Goal: Book appointment/travel/reservation

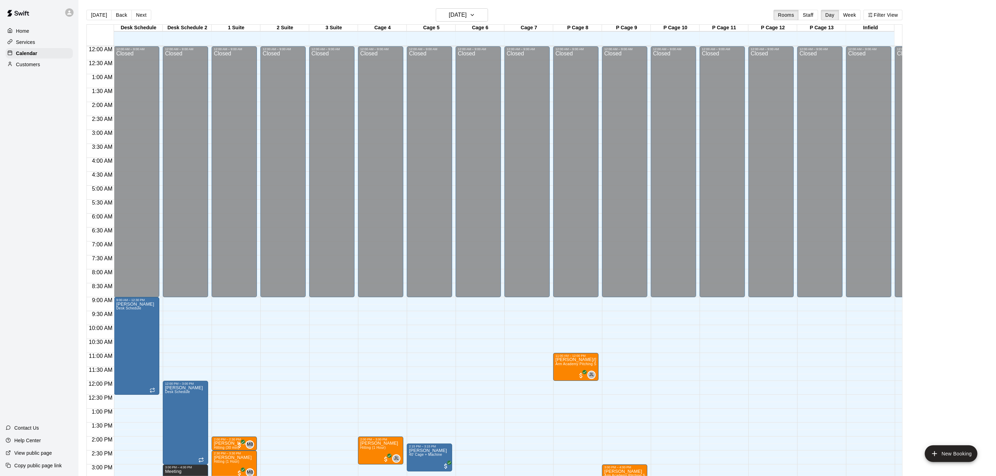
scroll to position [210, 0]
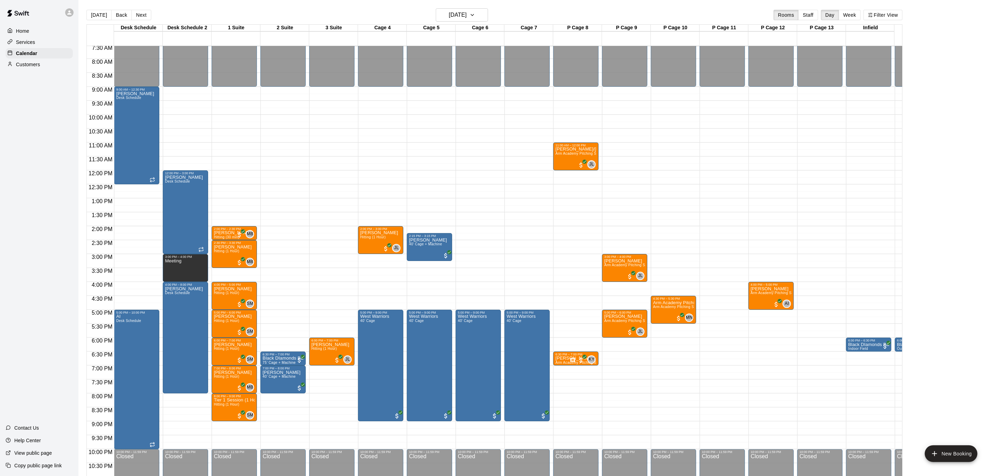
click at [140, 14] on button "Next" at bounding box center [141, 15] width 20 height 10
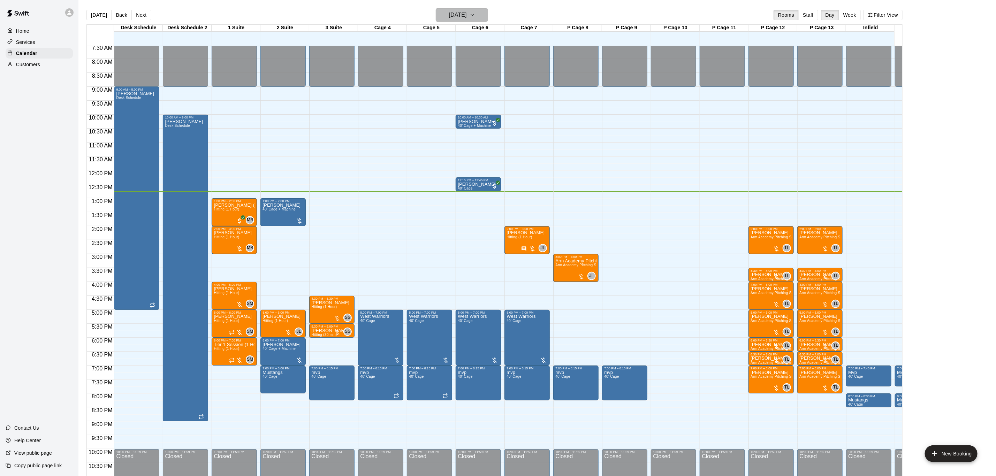
click at [464, 14] on h6 "[DATE]" at bounding box center [458, 15] width 18 height 10
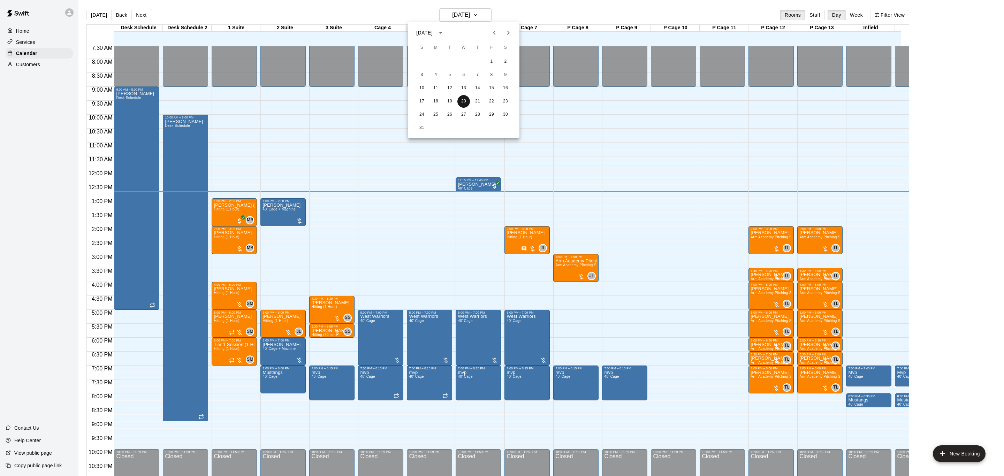
click at [466, 107] on div "17 18 19 20 21 22 23" at bounding box center [464, 101] width 112 height 13
click at [496, 17] on div at bounding box center [502, 238] width 1004 height 476
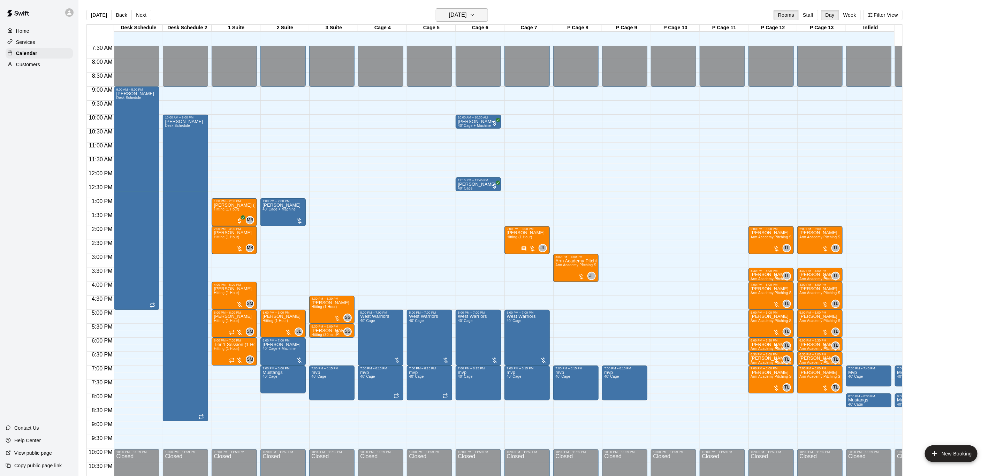
click at [477, 20] on button "[DATE]" at bounding box center [462, 14] width 52 height 13
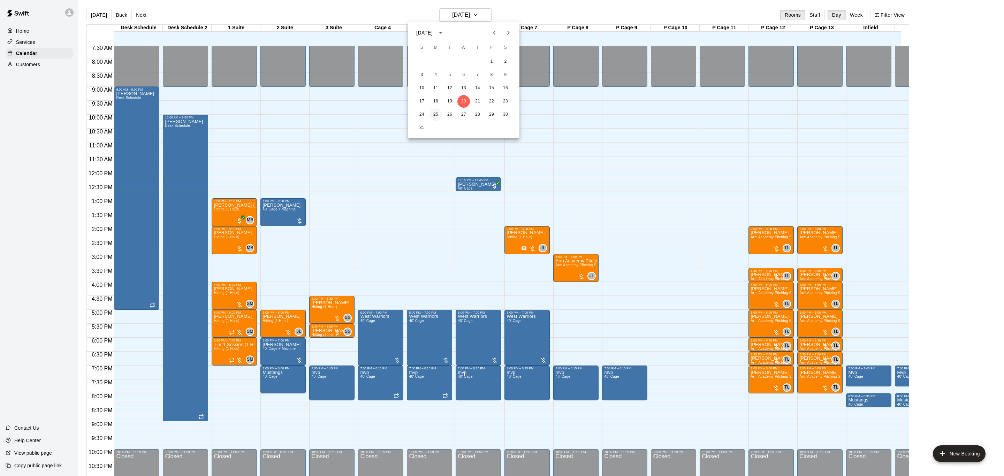
click at [435, 114] on button "25" at bounding box center [435, 114] width 13 height 13
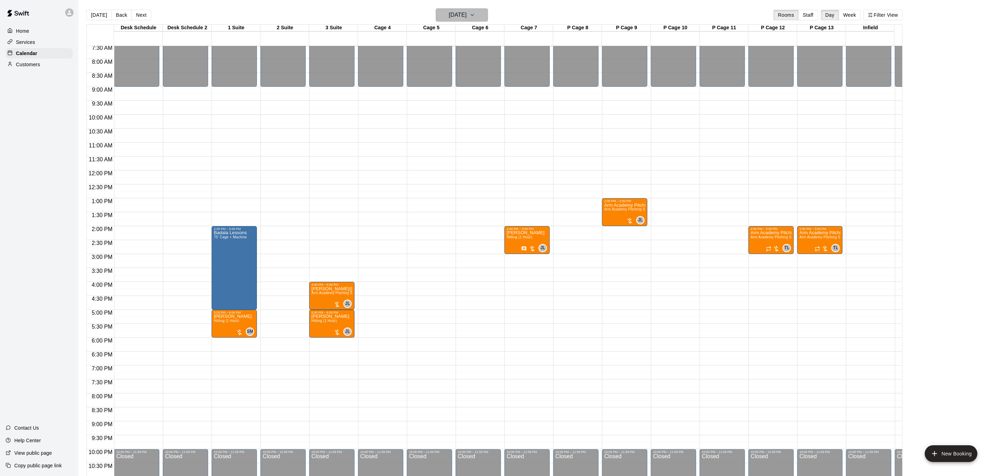
click at [485, 9] on button "[DATE]" at bounding box center [462, 14] width 52 height 13
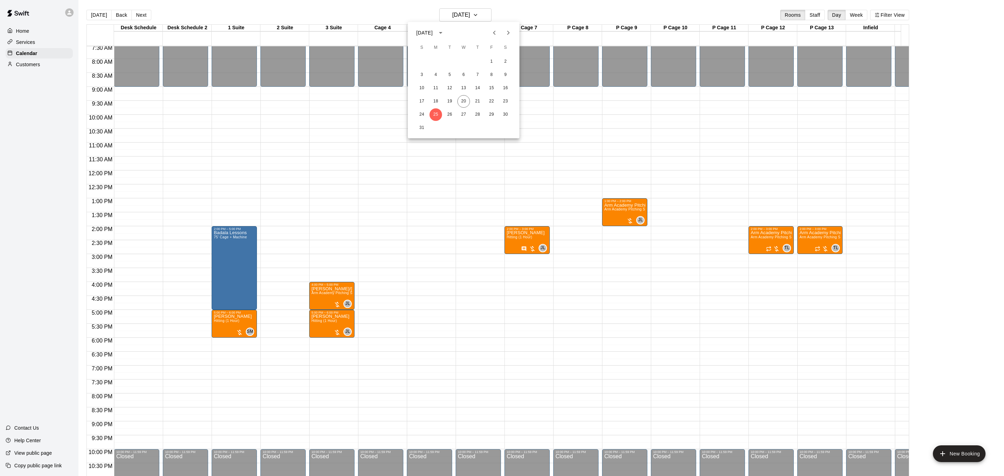
click at [512, 26] on div at bounding box center [501, 33] width 28 height 14
click at [504, 32] on icon "Next month" at bounding box center [508, 33] width 8 height 8
click at [451, 63] on button "2" at bounding box center [449, 61] width 13 height 13
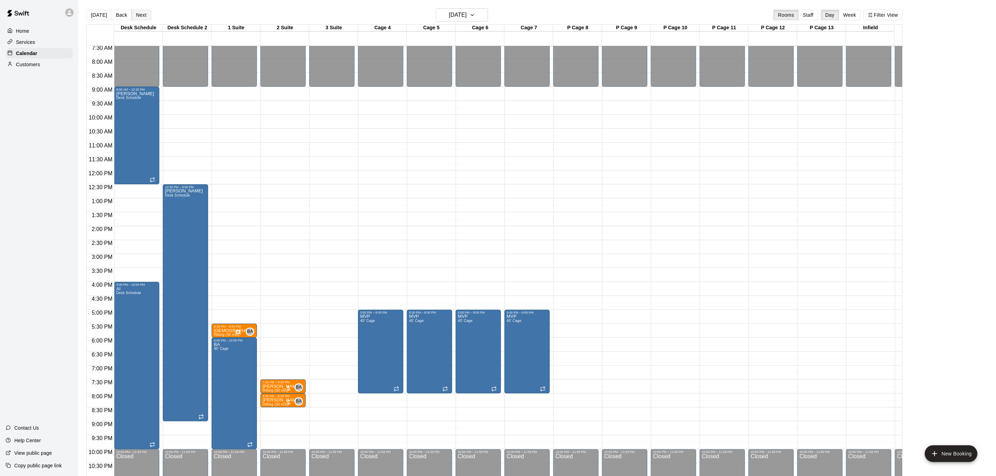
click at [141, 16] on button "Next" at bounding box center [141, 15] width 20 height 10
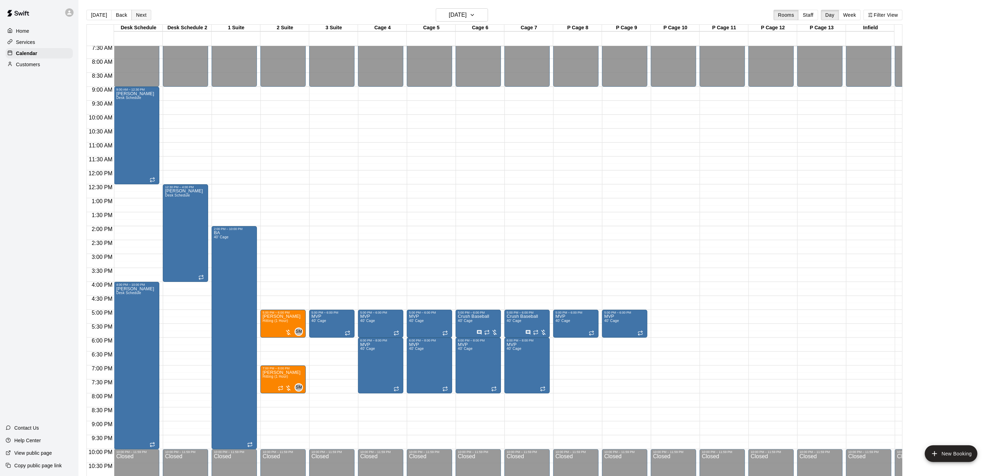
click at [141, 16] on button "Next" at bounding box center [141, 15] width 20 height 10
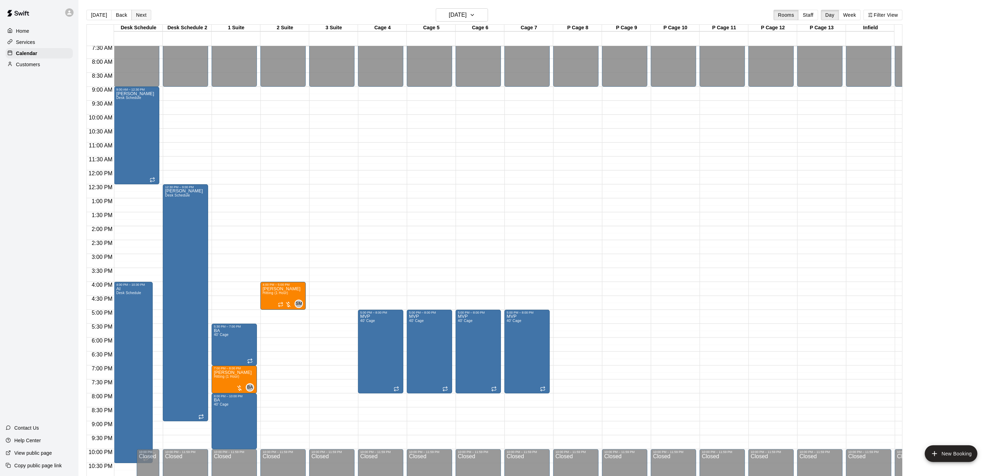
click at [139, 15] on button "Next" at bounding box center [141, 15] width 20 height 10
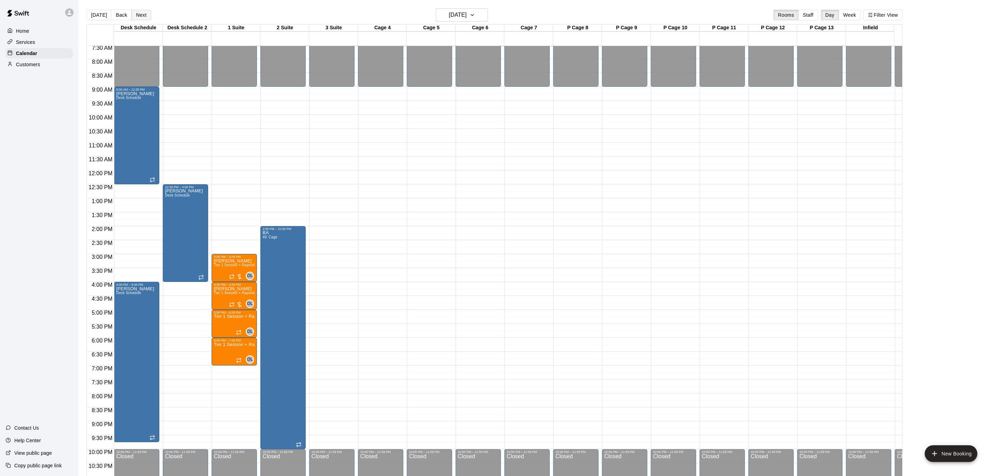
click at [138, 17] on button "Next" at bounding box center [141, 15] width 20 height 10
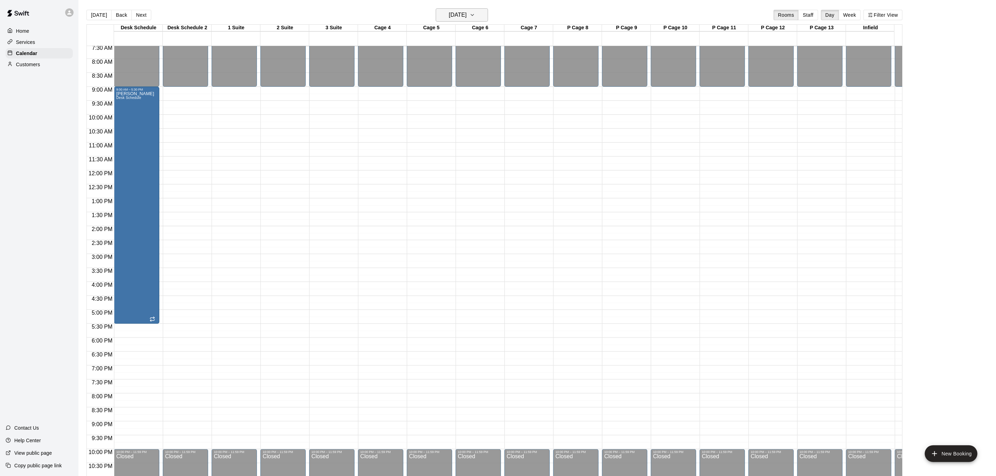
click at [448, 8] on button "[DATE]" at bounding box center [462, 14] width 52 height 13
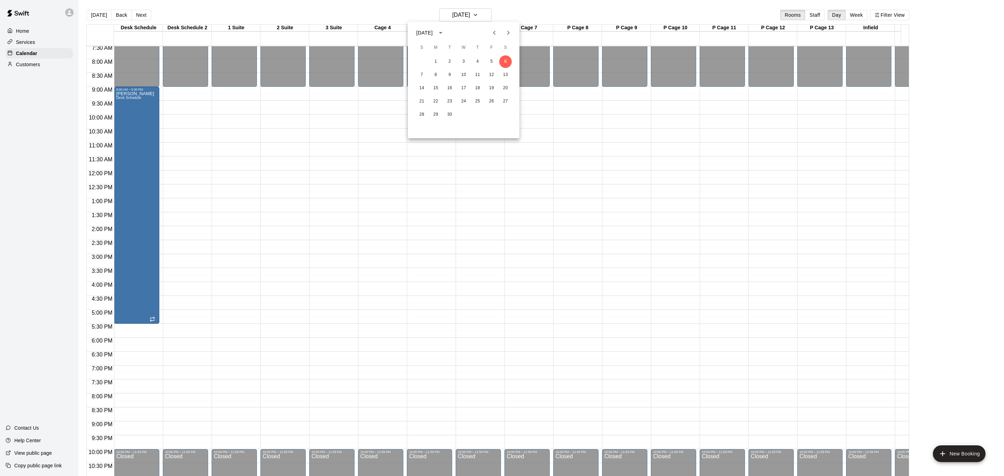
click at [488, 16] on div at bounding box center [502, 238] width 1004 height 476
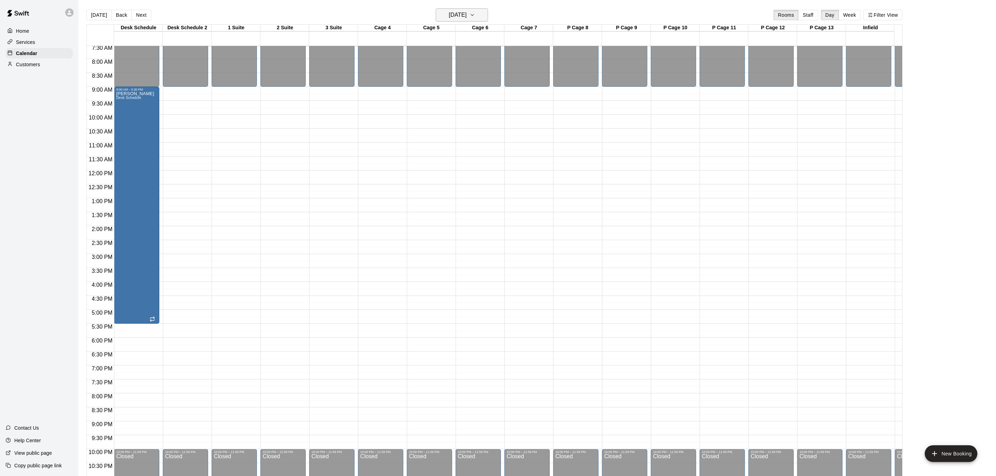
click at [449, 13] on h6 "[DATE]" at bounding box center [458, 15] width 18 height 10
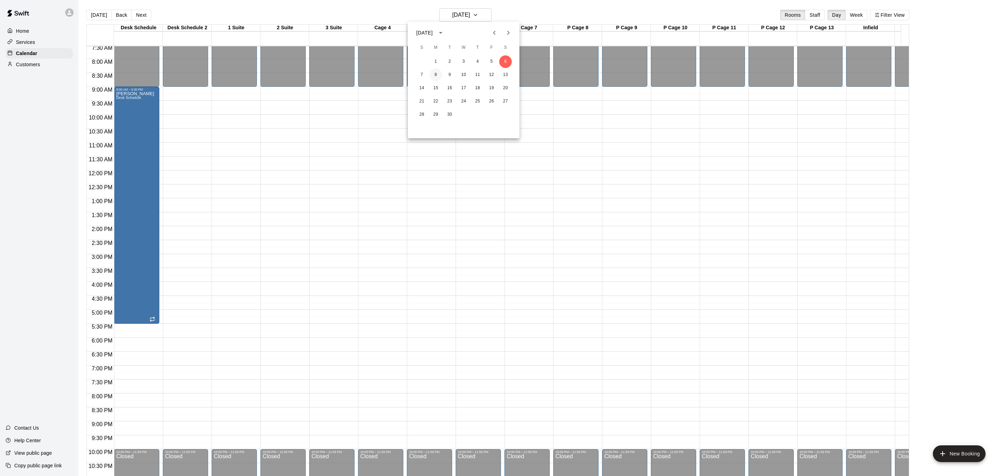
click at [440, 71] on button "8" at bounding box center [435, 75] width 13 height 13
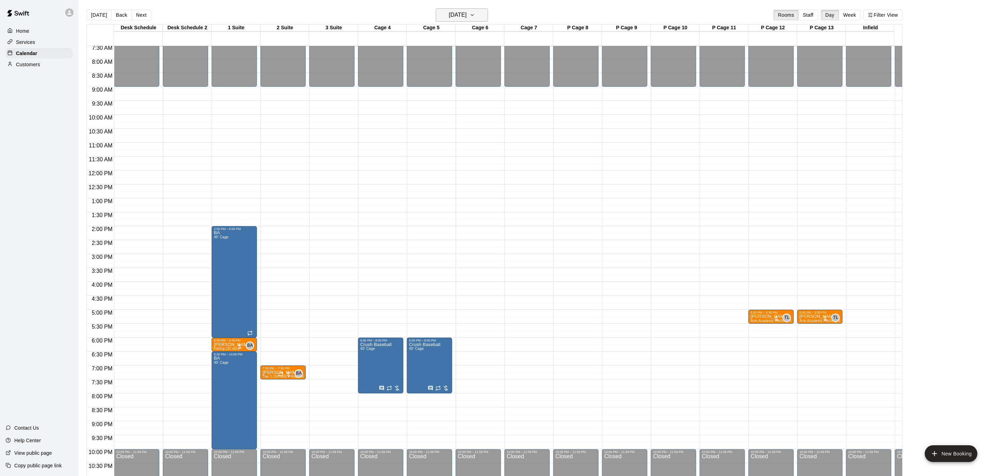
click at [458, 14] on h6 "[DATE]" at bounding box center [458, 15] width 18 height 10
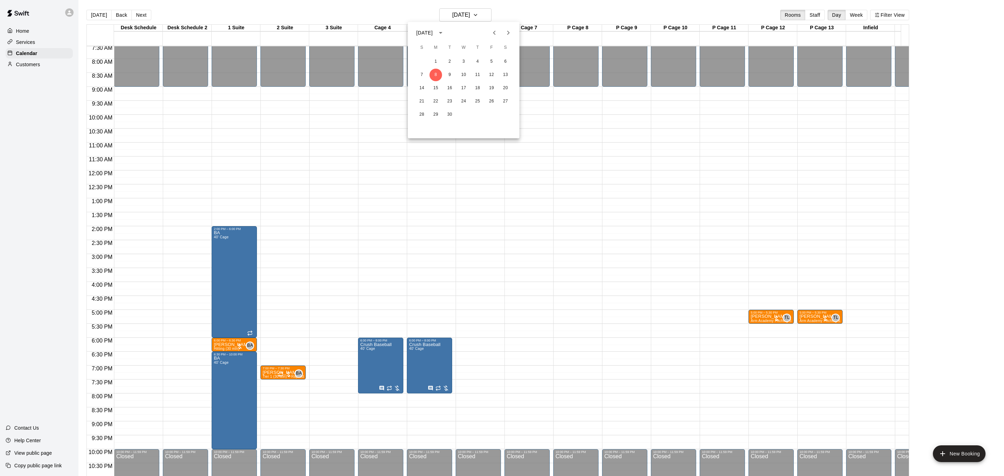
click at [373, 347] on div at bounding box center [502, 238] width 1004 height 476
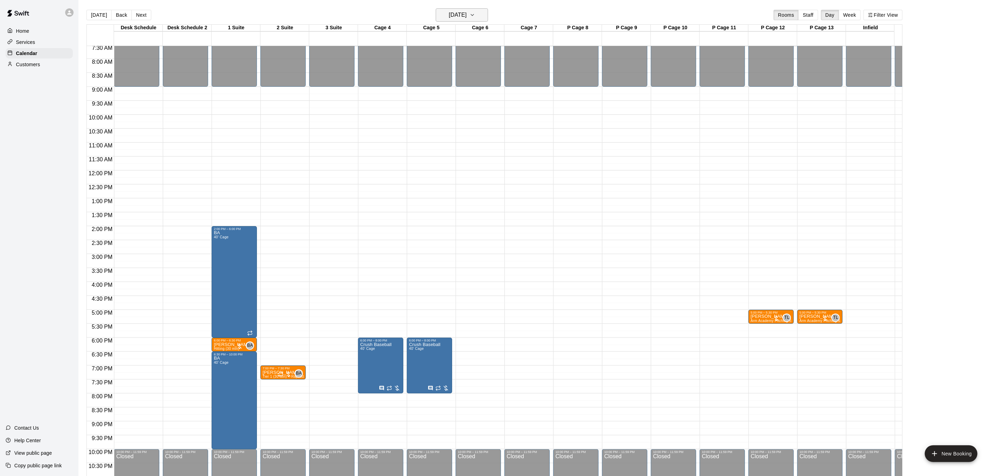
click at [475, 8] on button "[DATE]" at bounding box center [462, 14] width 52 height 13
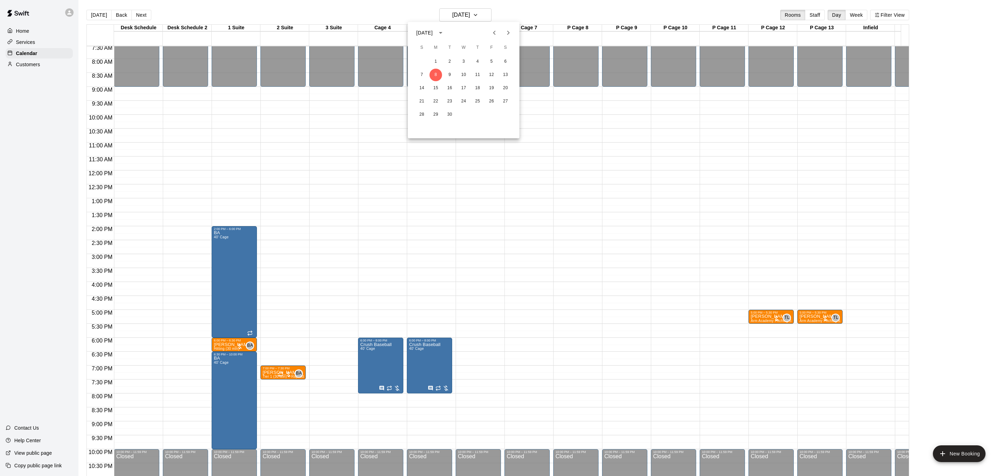
click at [492, 36] on icon "Previous month" at bounding box center [494, 33] width 8 height 8
click at [460, 101] on button "20" at bounding box center [463, 101] width 13 height 13
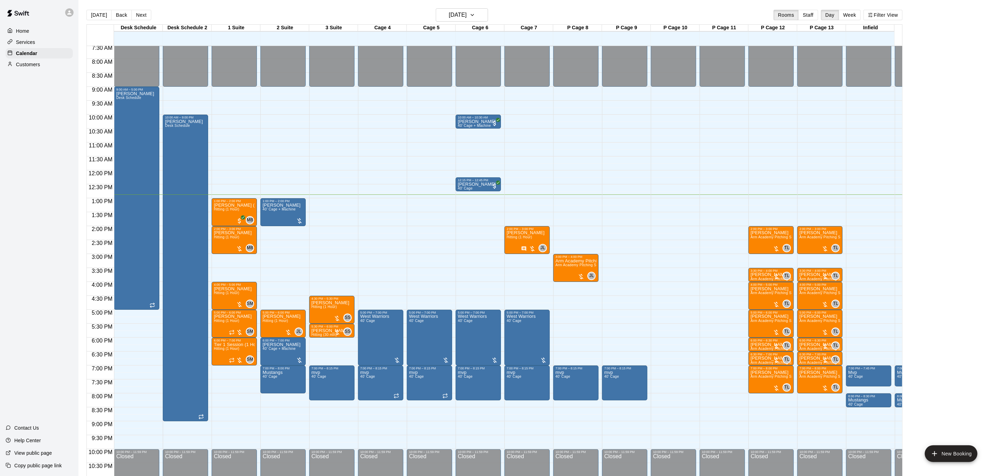
click at [487, 22] on div "[DATE] Back [DATE][DATE] Rooms Staff Day Week Filter View" at bounding box center [494, 16] width 816 height 16
click at [487, 21] on button "[DATE]" at bounding box center [462, 14] width 52 height 13
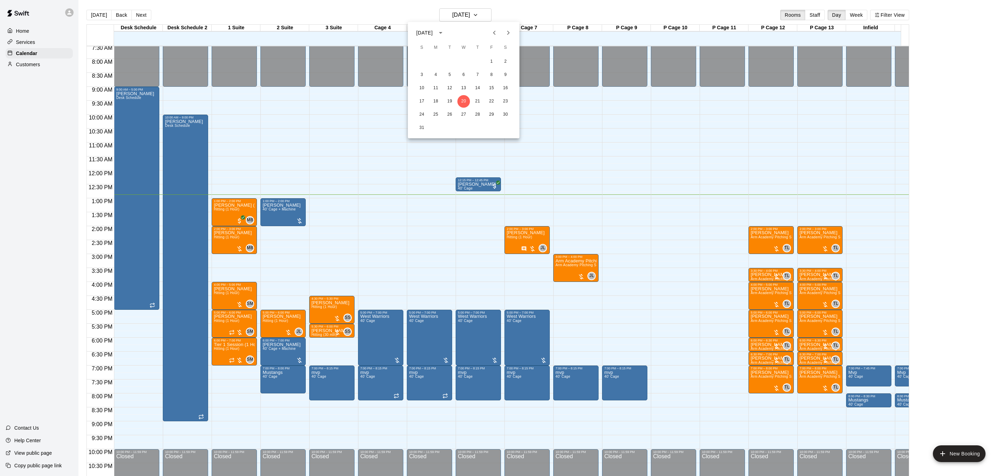
click at [483, 11] on div at bounding box center [502, 238] width 1004 height 476
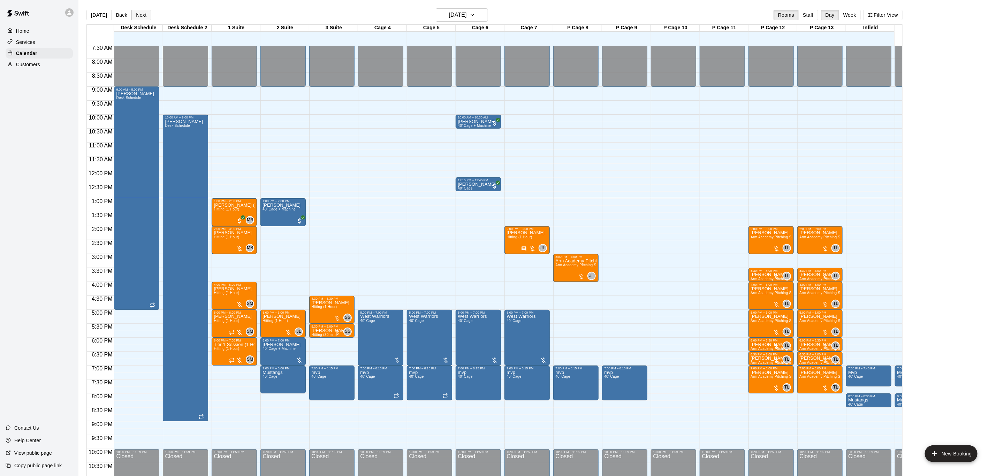
click at [137, 14] on button "Next" at bounding box center [141, 15] width 20 height 10
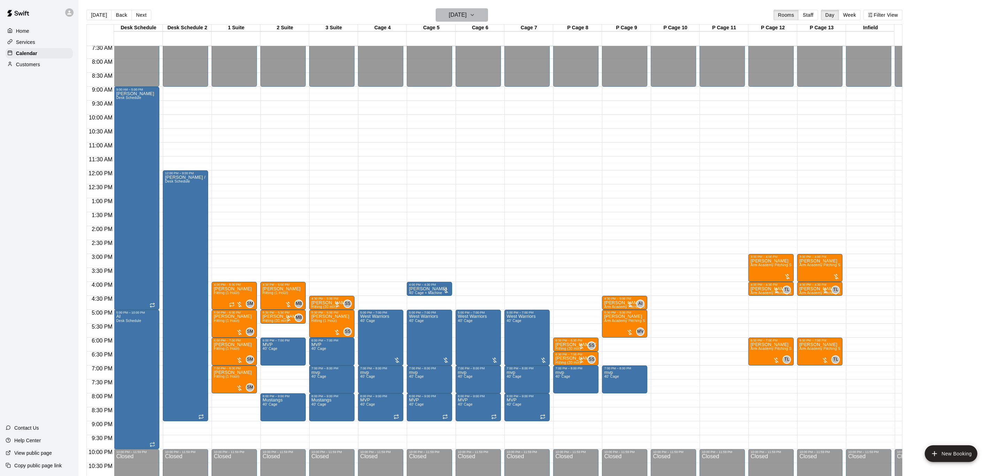
click at [475, 14] on icon "button" at bounding box center [472, 15] width 6 height 8
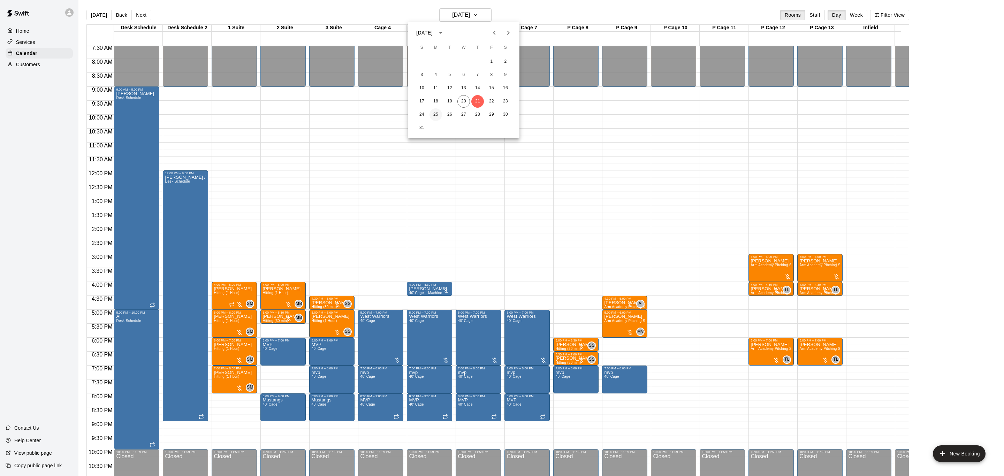
click at [438, 118] on button "25" at bounding box center [435, 114] width 13 height 13
